Goal: Find specific page/section: Find specific page/section

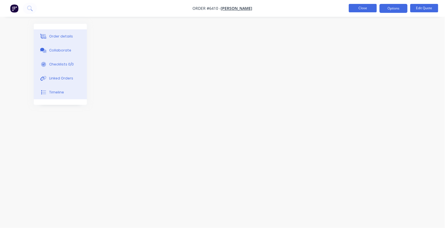
click at [361, 11] on button "Close" at bounding box center [363, 8] width 28 height 8
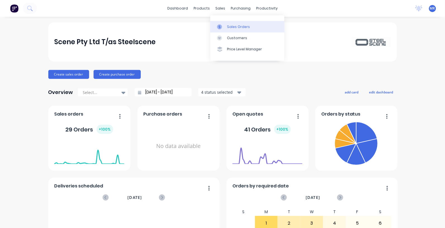
click at [230, 25] on div "Sales Orders" at bounding box center [238, 26] width 23 height 5
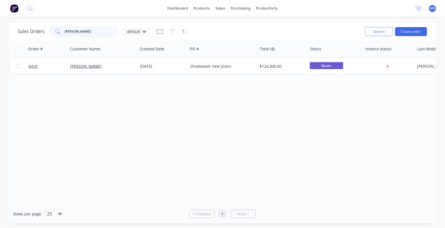
drag, startPoint x: 86, startPoint y: 36, endPoint x: 62, endPoint y: 27, distance: 24.8
click at [61, 29] on div "[PERSON_NAME]" at bounding box center [84, 31] width 70 height 11
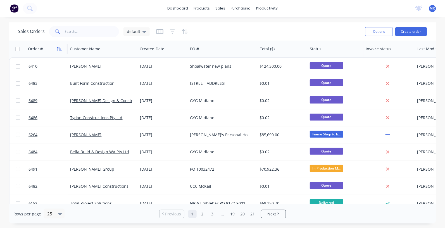
click at [58, 51] on button "button" at bounding box center [59, 49] width 8 height 8
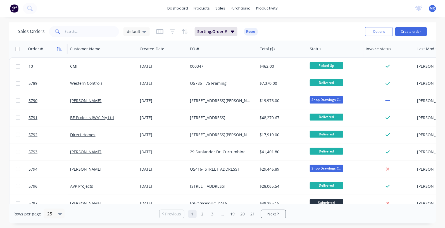
click at [59, 49] on icon "button" at bounding box center [59, 49] width 5 height 4
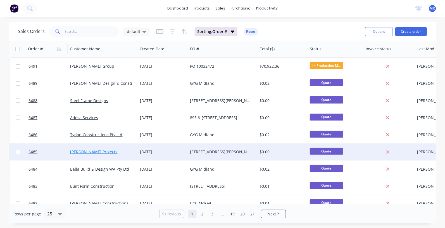
click at [92, 151] on link "[PERSON_NAME] Projects" at bounding box center [93, 151] width 47 height 5
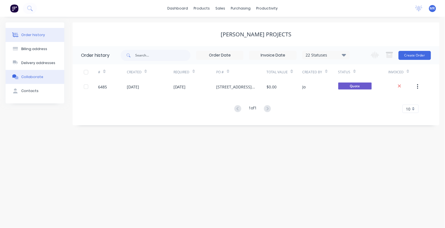
click at [37, 76] on div "Collaborate" at bounding box center [32, 76] width 22 height 5
